Goal: Information Seeking & Learning: Find specific fact

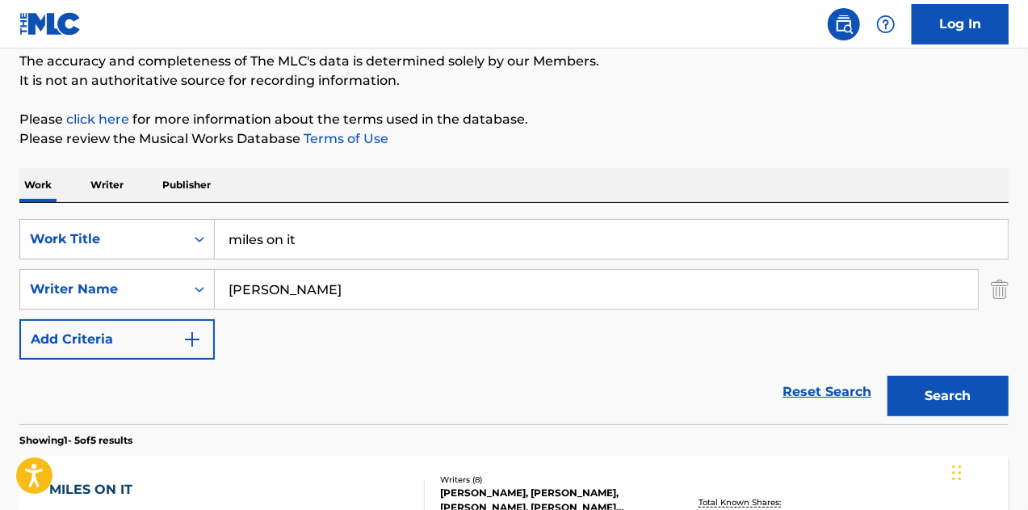
scroll to position [29, 0]
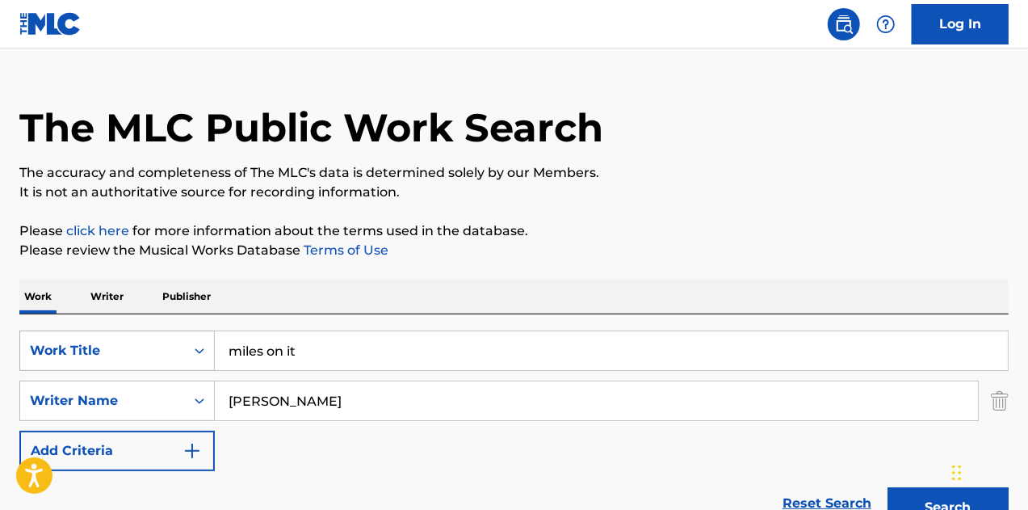
drag, startPoint x: 313, startPoint y: 355, endPoint x: 179, endPoint y: 351, distance: 134.1
click at [181, 351] on div "SearchWithCriteria28addace-0d81-451a-ad81-7876cda442f6 Work Title miles on it" at bounding box center [513, 350] width 989 height 40
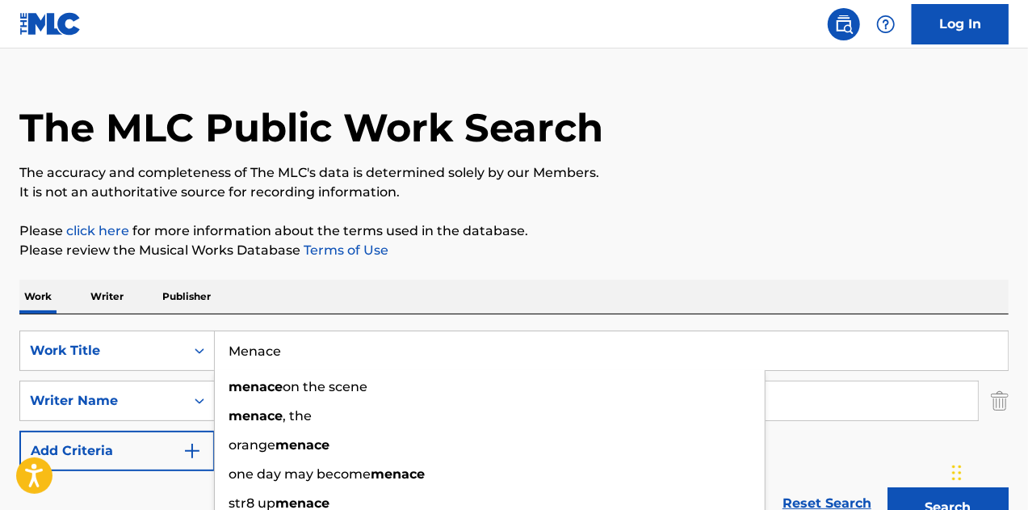
type input "Menace"
click at [467, 302] on div "Work Writer Publisher" at bounding box center [513, 296] width 989 height 34
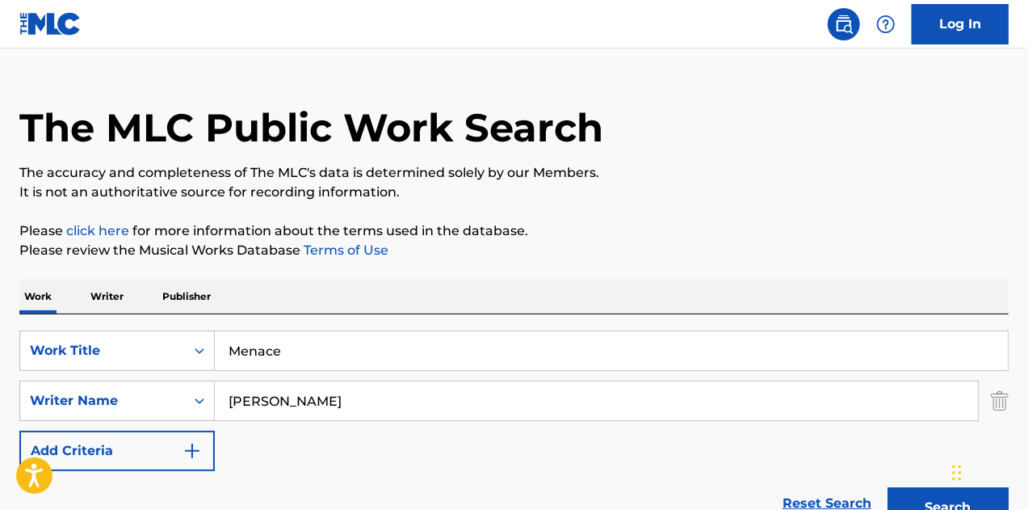
drag, startPoint x: 363, startPoint y: 402, endPoint x: 233, endPoint y: 400, distance: 130.1
click at [233, 400] on input "[PERSON_NAME]" at bounding box center [596, 400] width 763 height 39
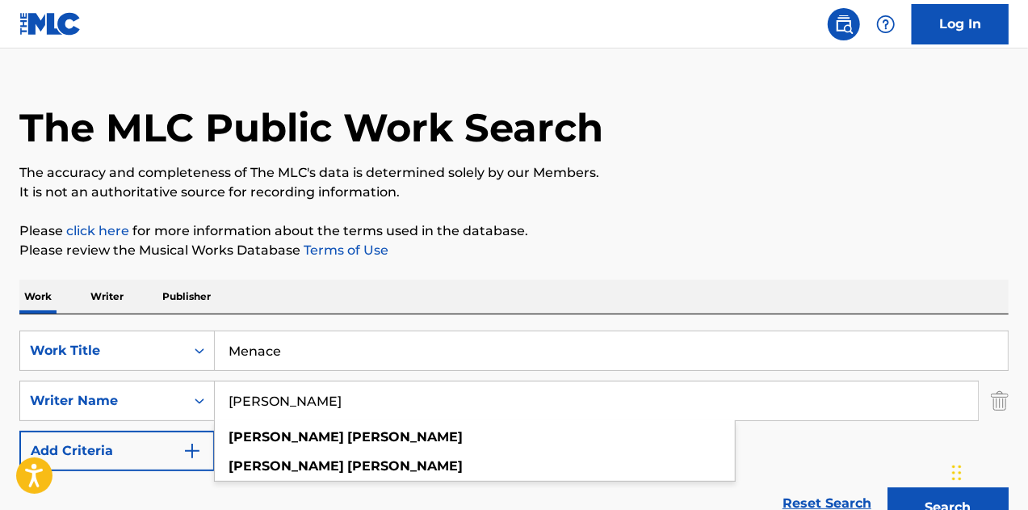
paste input "[PERSON_NAME]"
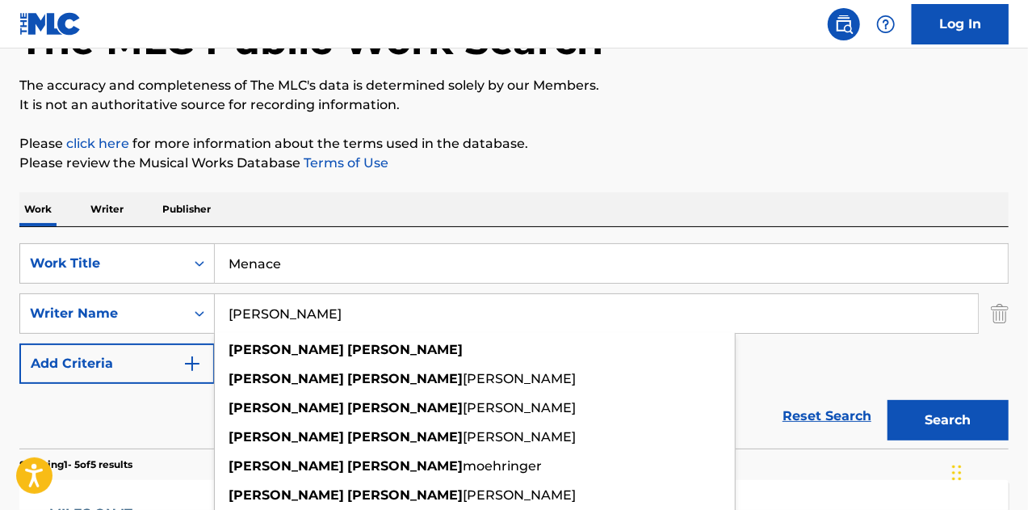
scroll to position [191, 0]
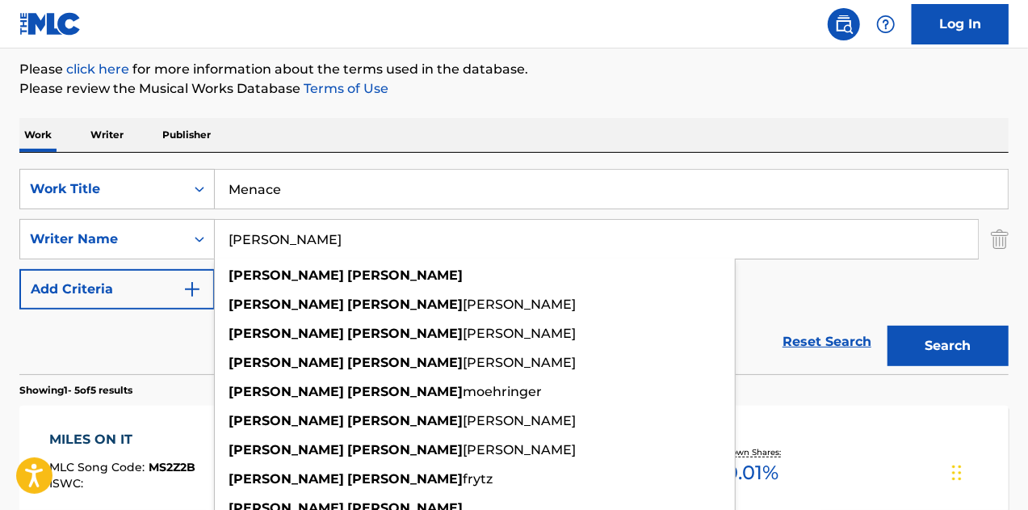
type input "[PERSON_NAME]"
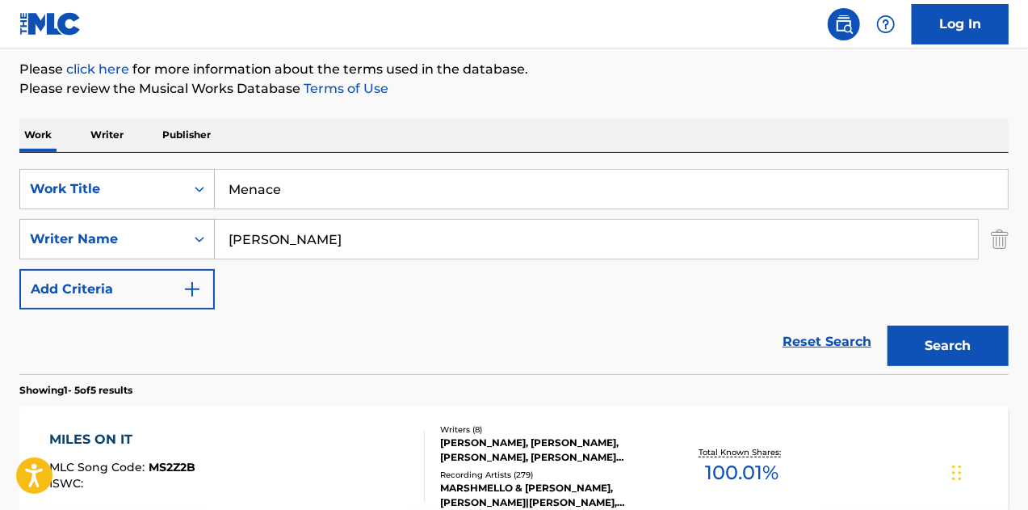
click at [947, 338] on button "Search" at bounding box center [948, 346] width 121 height 40
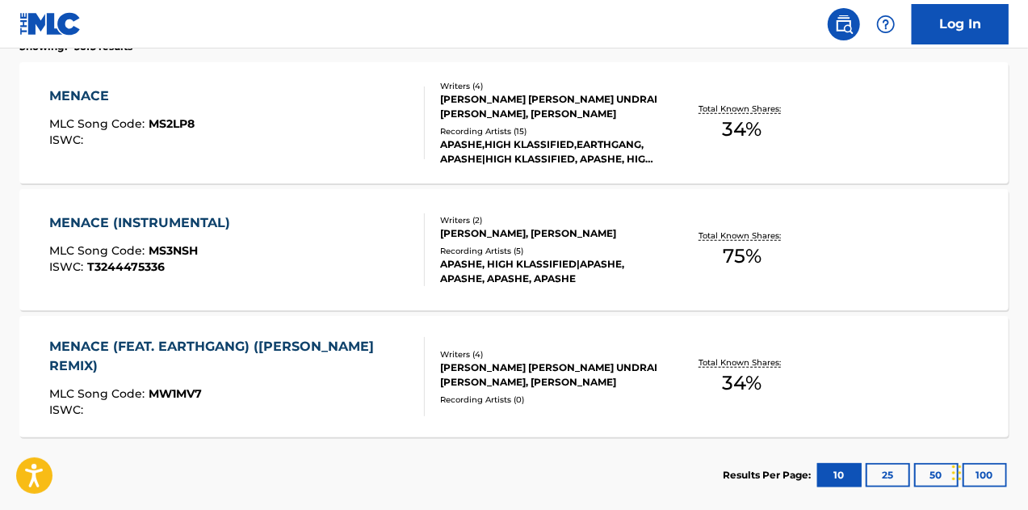
scroll to position [433, 0]
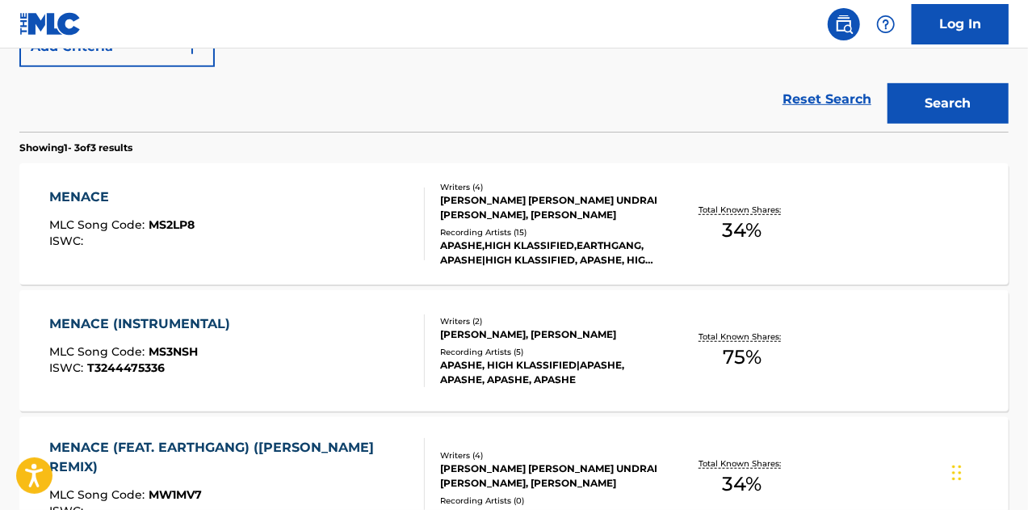
click at [488, 214] on div "[PERSON_NAME] [PERSON_NAME] UNDRAI [PERSON_NAME], [PERSON_NAME]" at bounding box center [550, 207] width 220 height 29
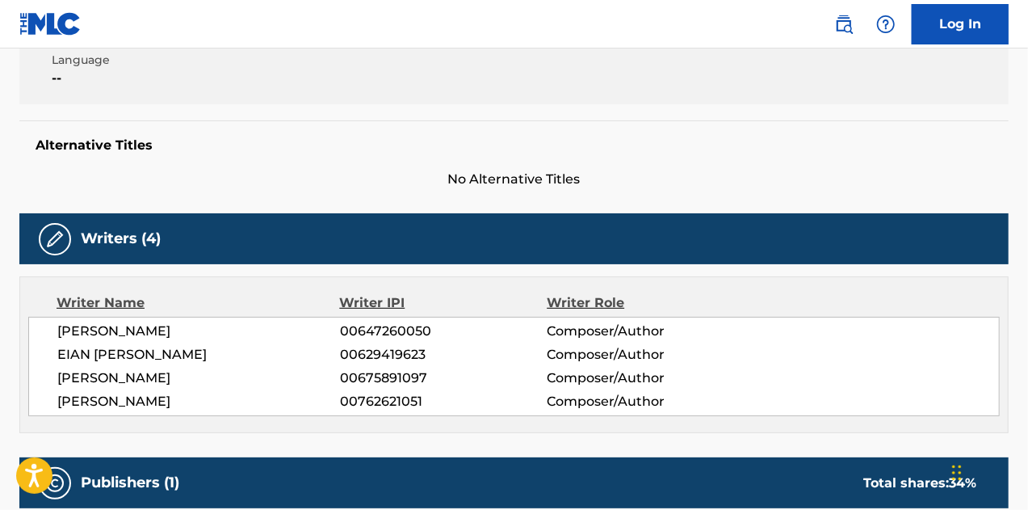
scroll to position [181, 0]
